Goal: Task Accomplishment & Management: Complete application form

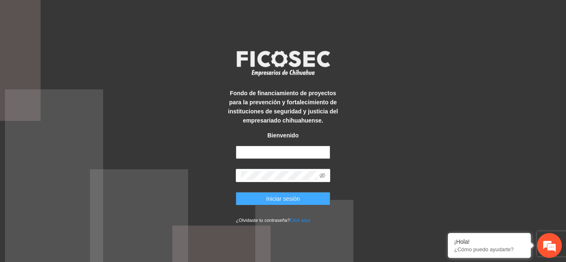
type input "**********"
click at [310, 199] on button "Iniciar sesión" at bounding box center [283, 198] width 95 height 13
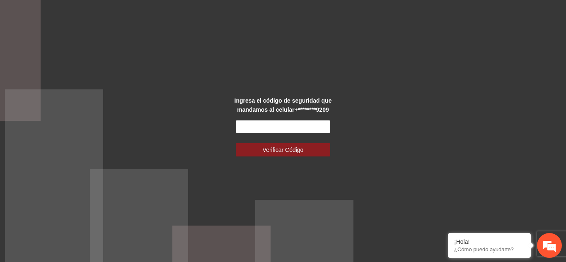
click at [267, 125] on input "text" at bounding box center [283, 126] width 95 height 13
click at [446, 233] on em at bounding box center [448, 234] width 8 height 8
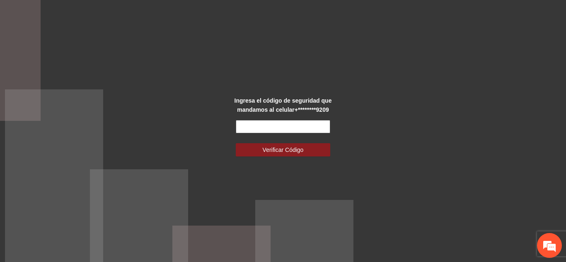
click at [280, 127] on input "text" at bounding box center [283, 126] width 95 height 13
drag, startPoint x: 280, startPoint y: 127, endPoint x: 264, endPoint y: 128, distance: 16.2
click at [264, 128] on input "text" at bounding box center [283, 126] width 95 height 13
click at [255, 128] on input "text" at bounding box center [283, 126] width 95 height 13
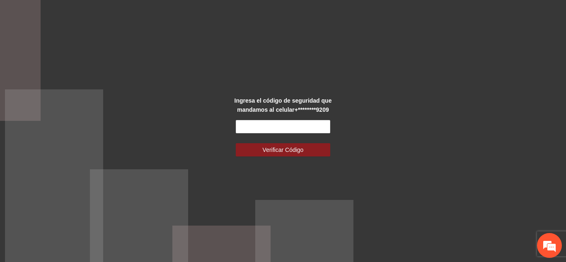
click at [216, 177] on div "Ingresa el código de seguridad que mandamos al celular +********9209 Verificar …" at bounding box center [283, 131] width 566 height 262
click at [270, 127] on input "text" at bounding box center [283, 126] width 95 height 13
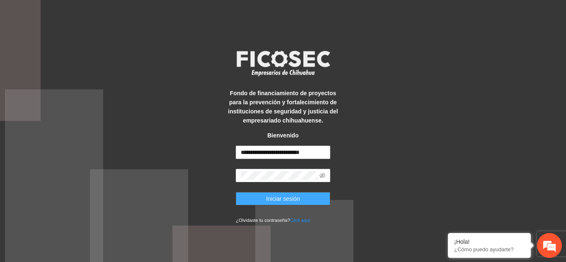
click at [284, 199] on span "Iniciar sesión" at bounding box center [283, 198] width 34 height 9
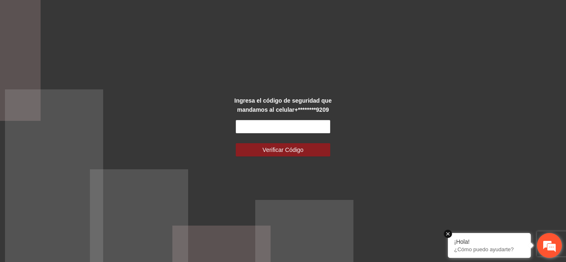
click at [448, 233] on em at bounding box center [448, 234] width 8 height 8
